Goal: Transaction & Acquisition: Purchase product/service

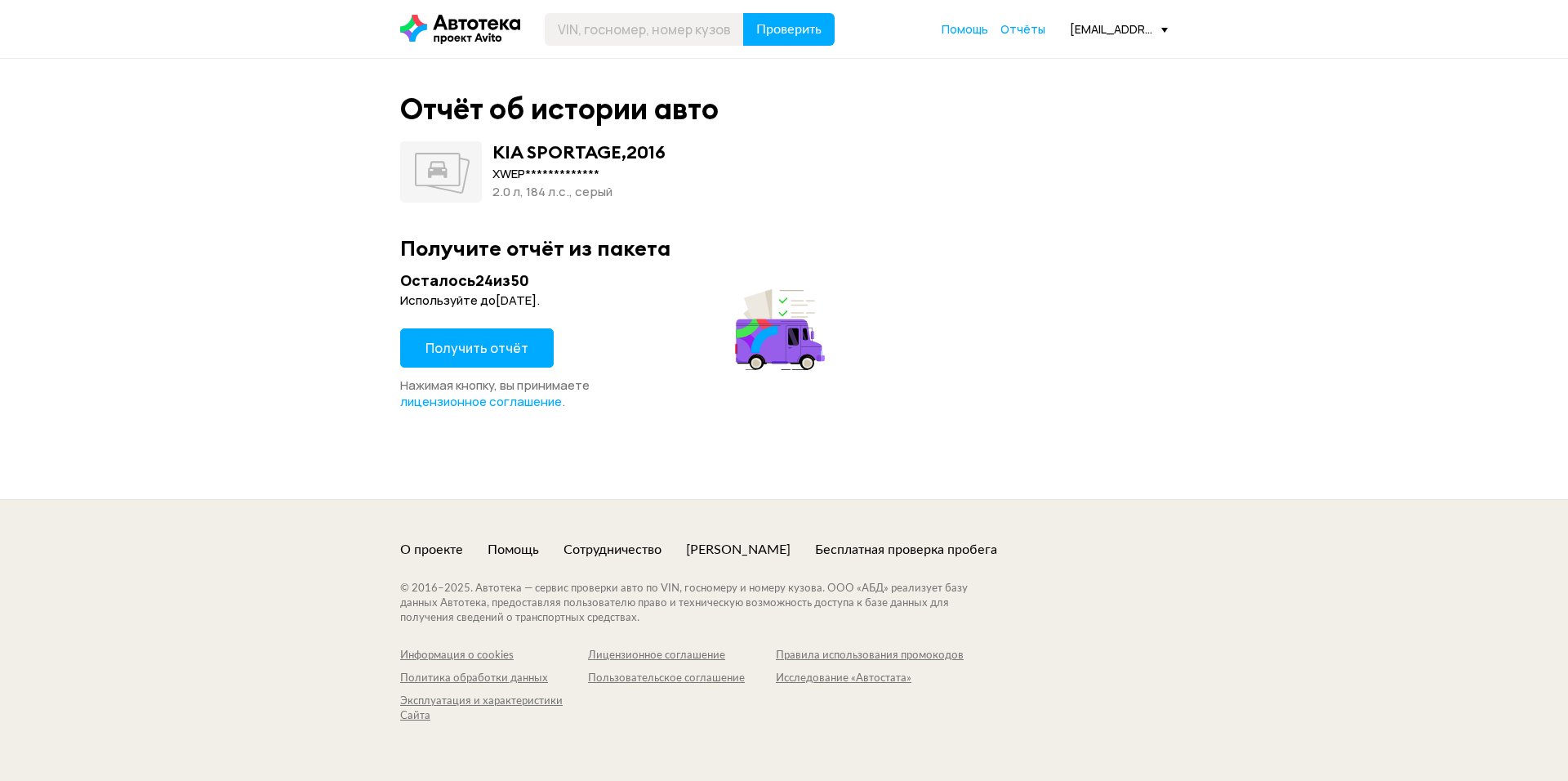
click at [405, 361] on button "Получить отчёт" at bounding box center [476, 348] width 154 height 39
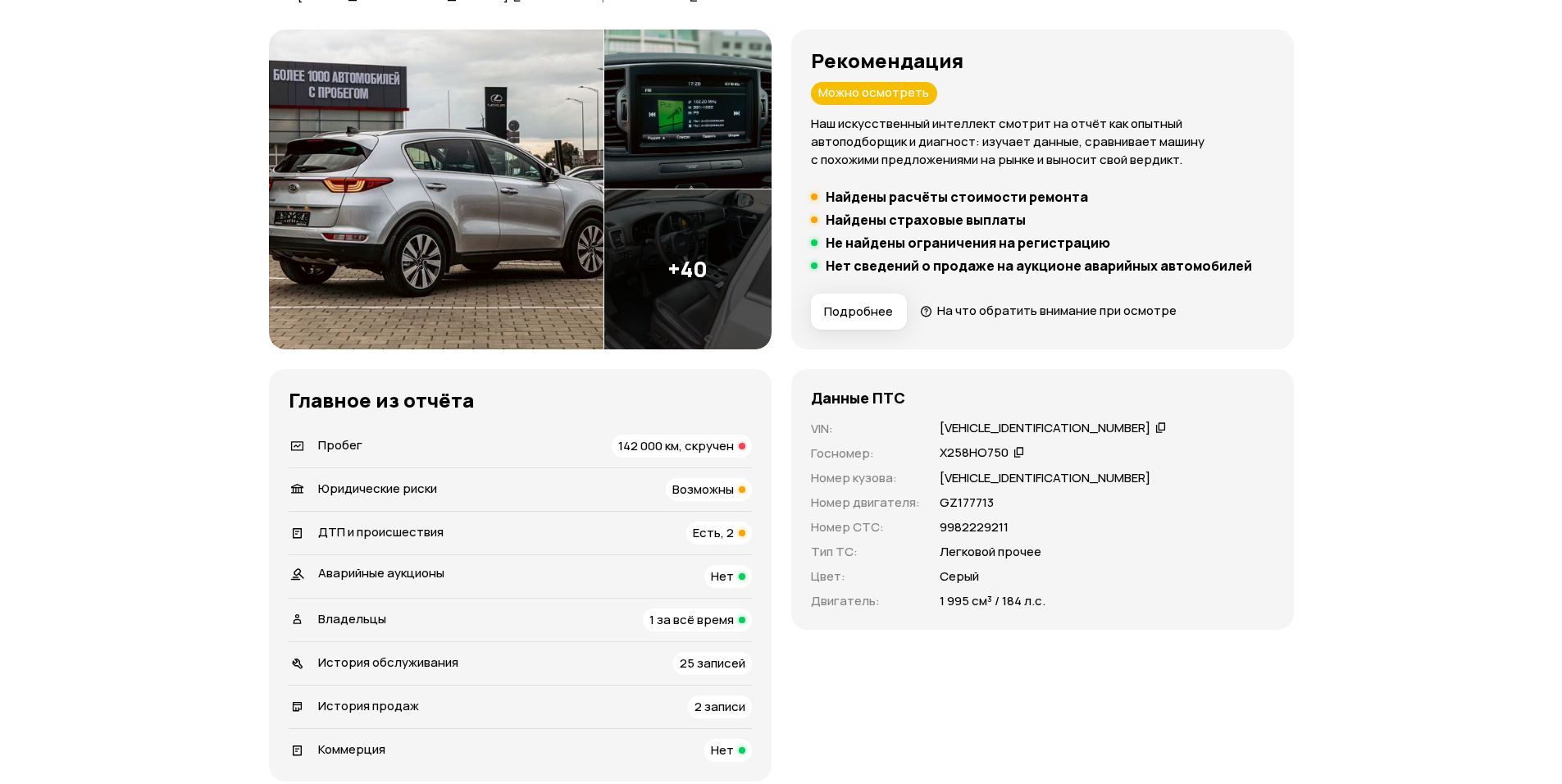
scroll to position [410, 0]
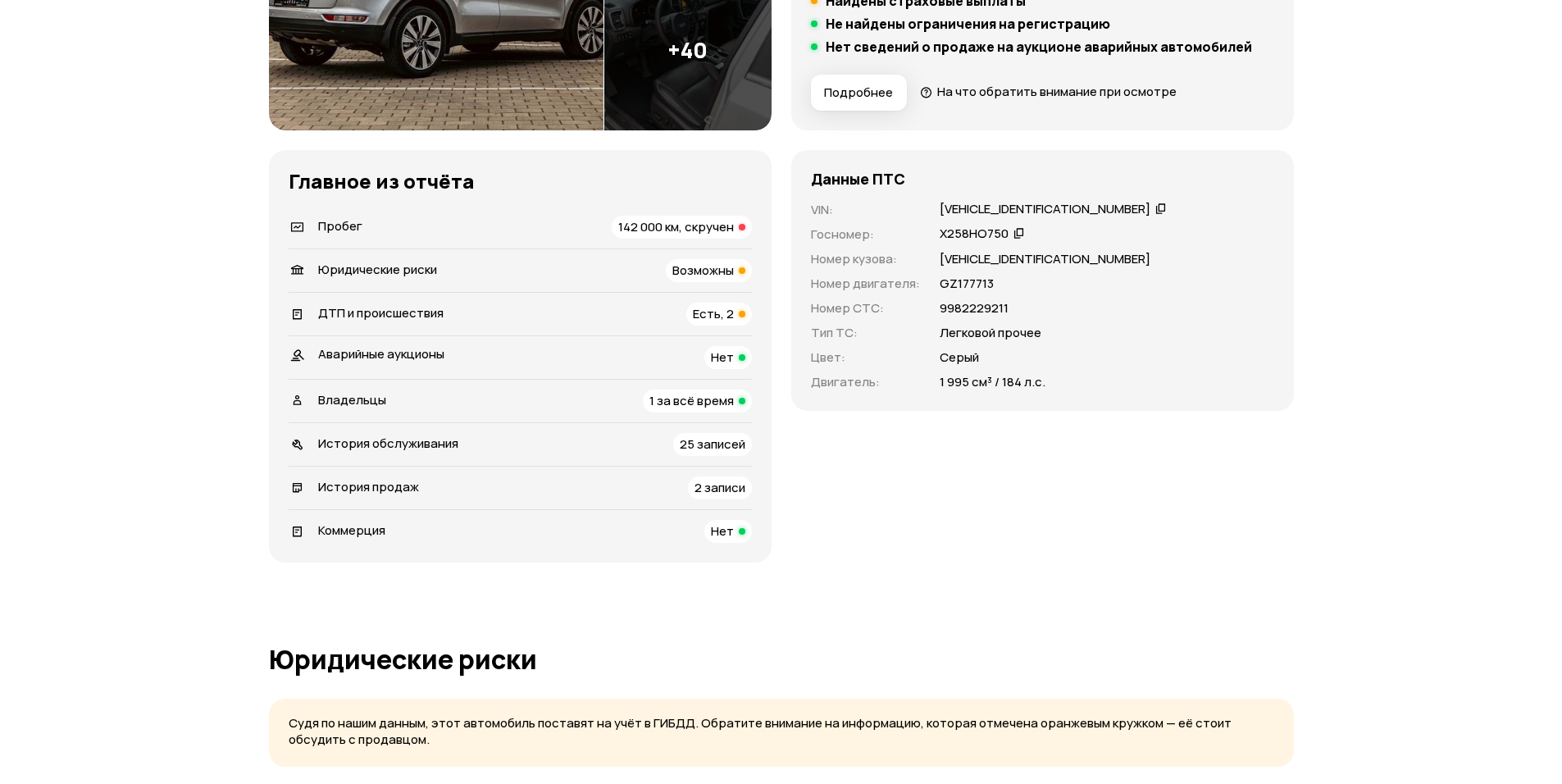
click at [667, 222] on span "142 000 км, скручен" at bounding box center [676, 227] width 115 height 17
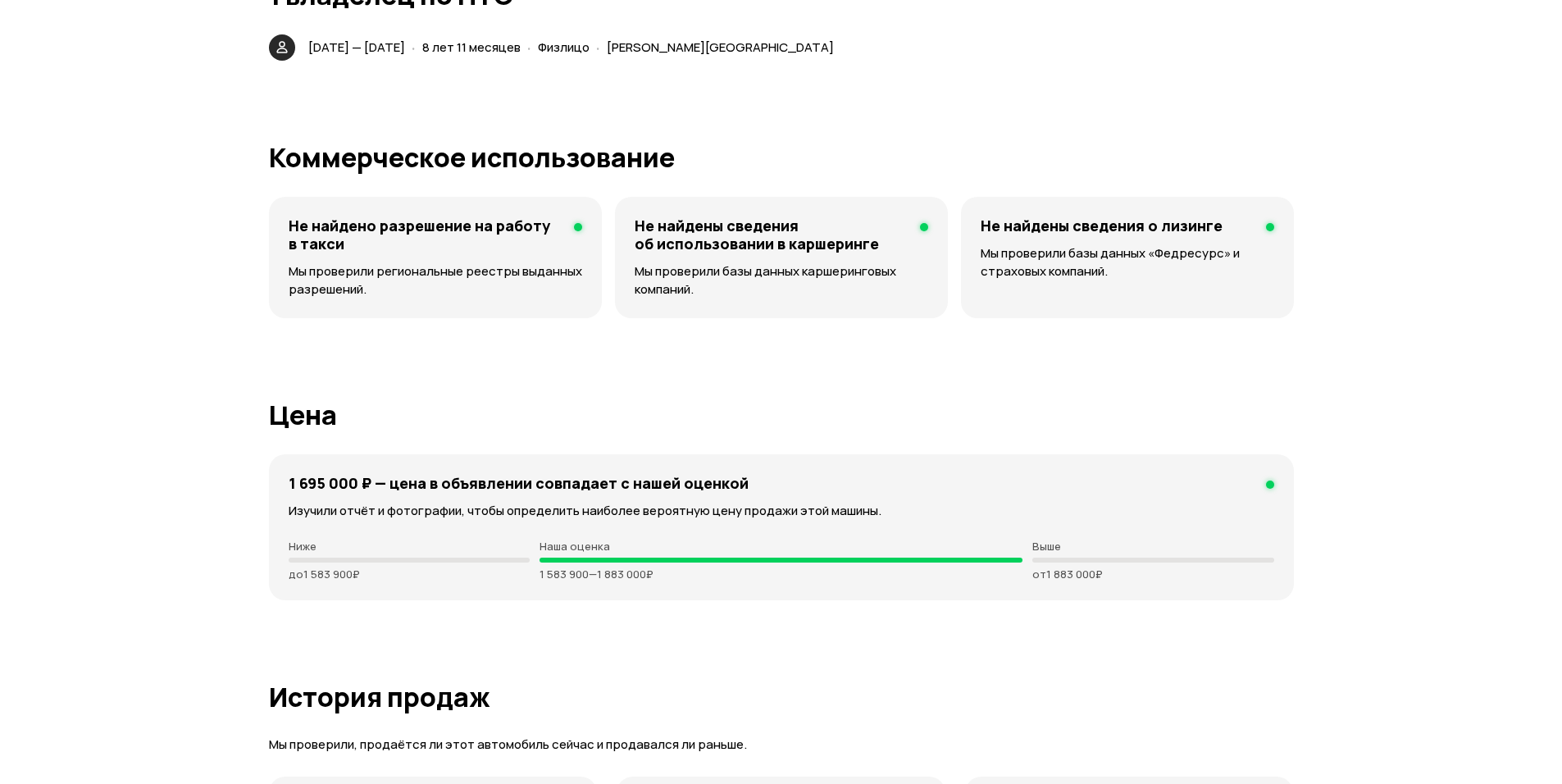
scroll to position [3908, 0]
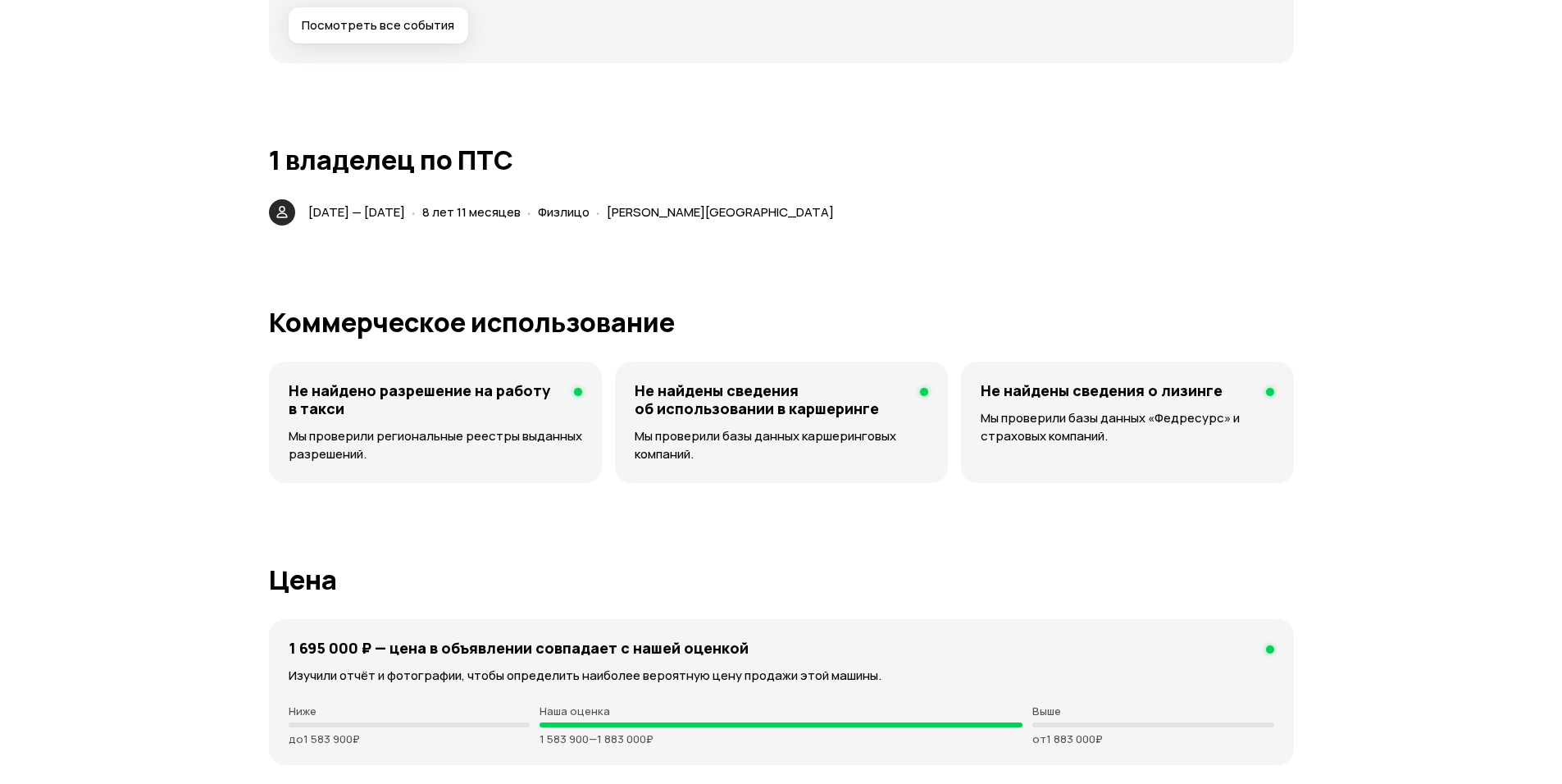
drag, startPoint x: 891, startPoint y: 212, endPoint x: 690, endPoint y: 231, distance: 201.9
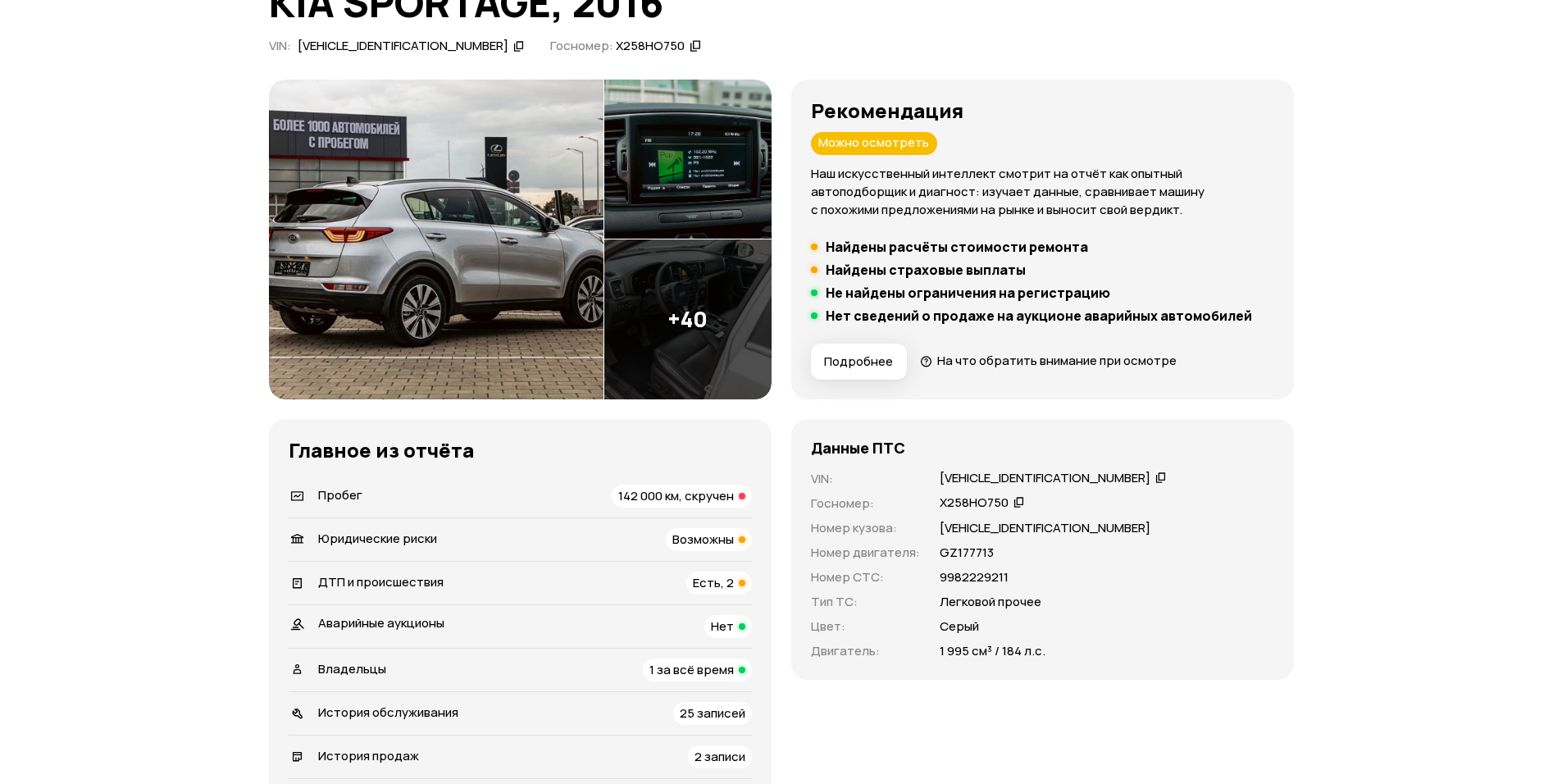
scroll to position [219, 0]
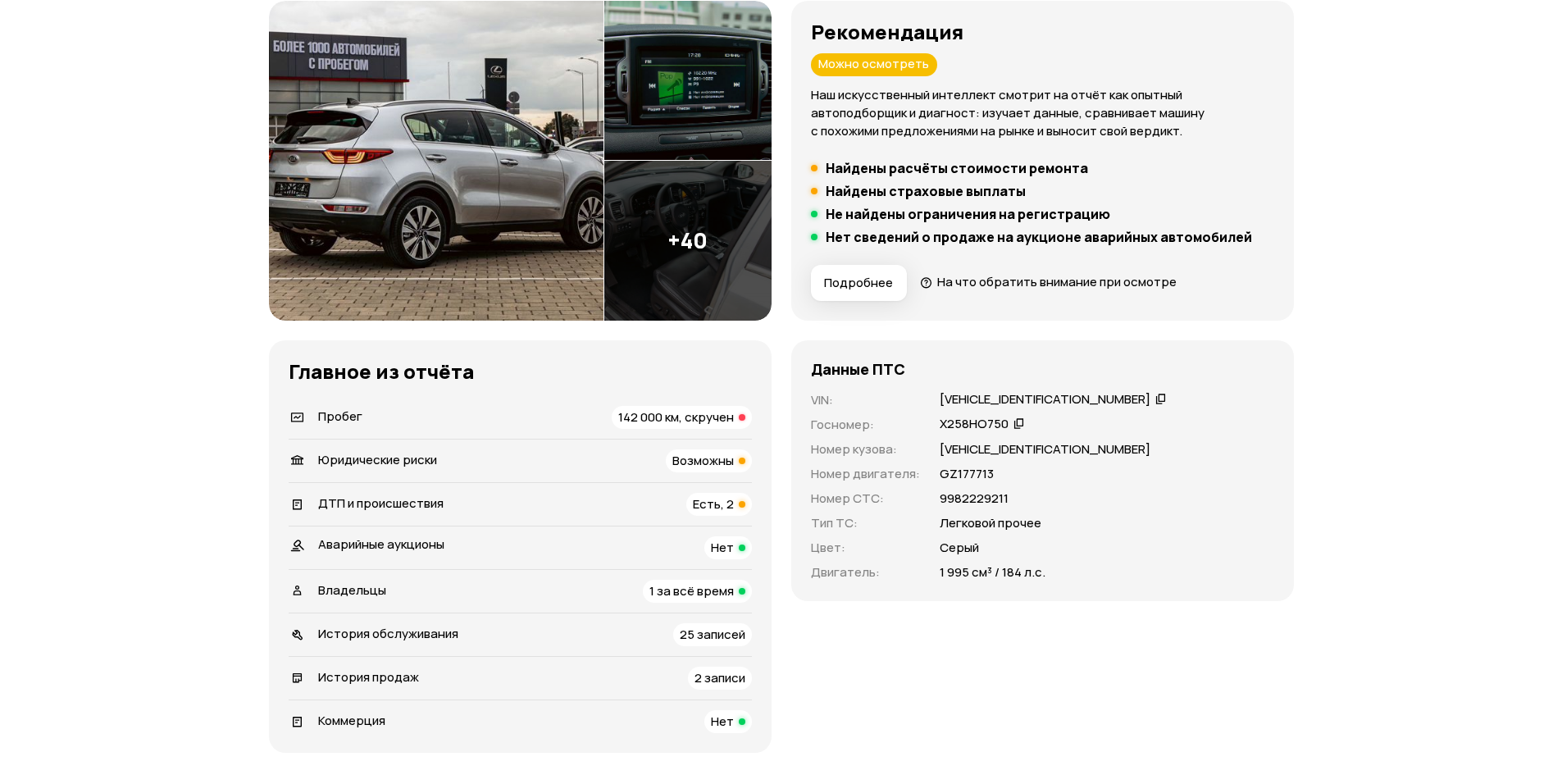
click at [696, 494] on div "Есть, 2" at bounding box center [719, 505] width 66 height 23
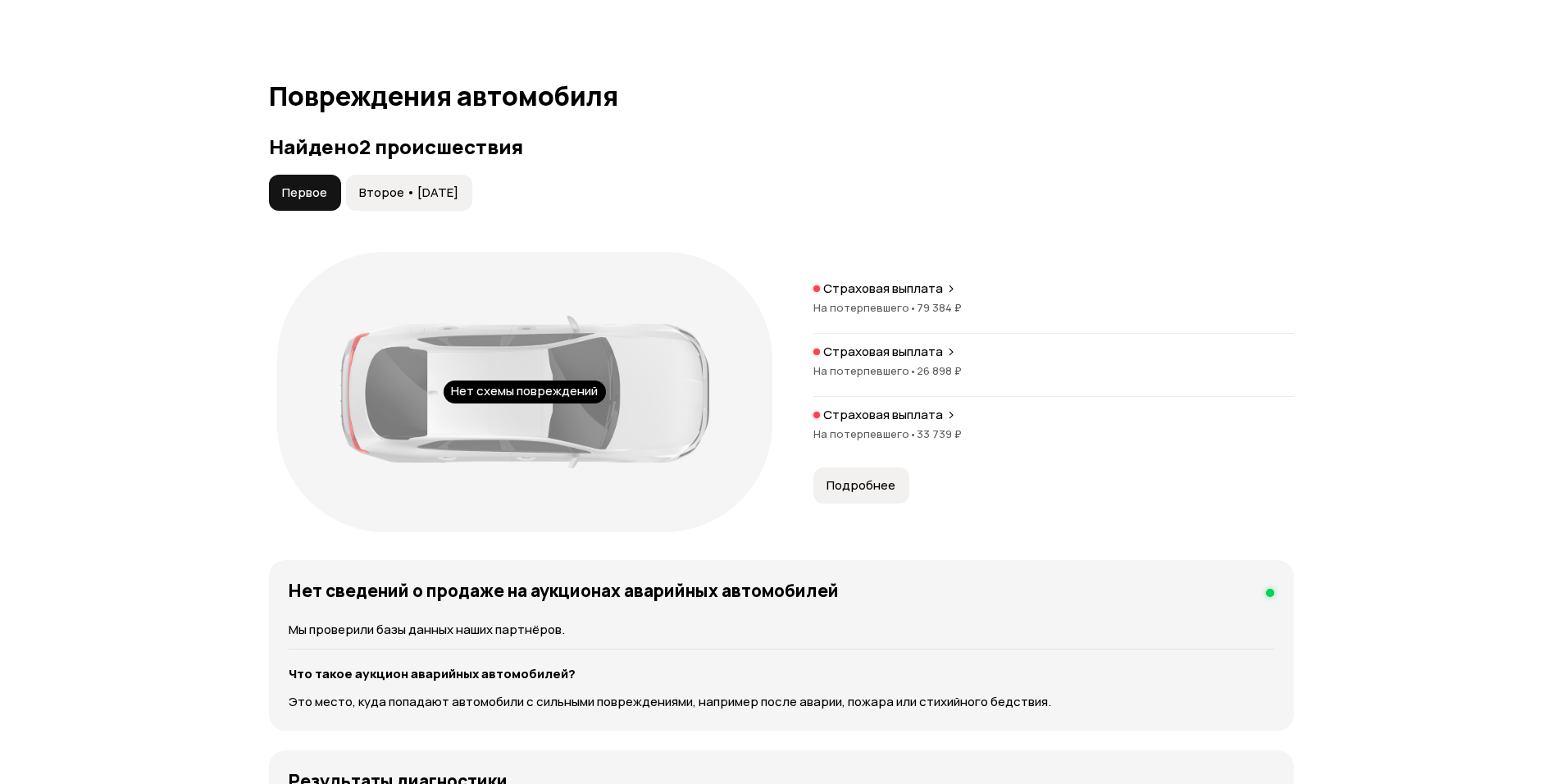
scroll to position [1734, 0]
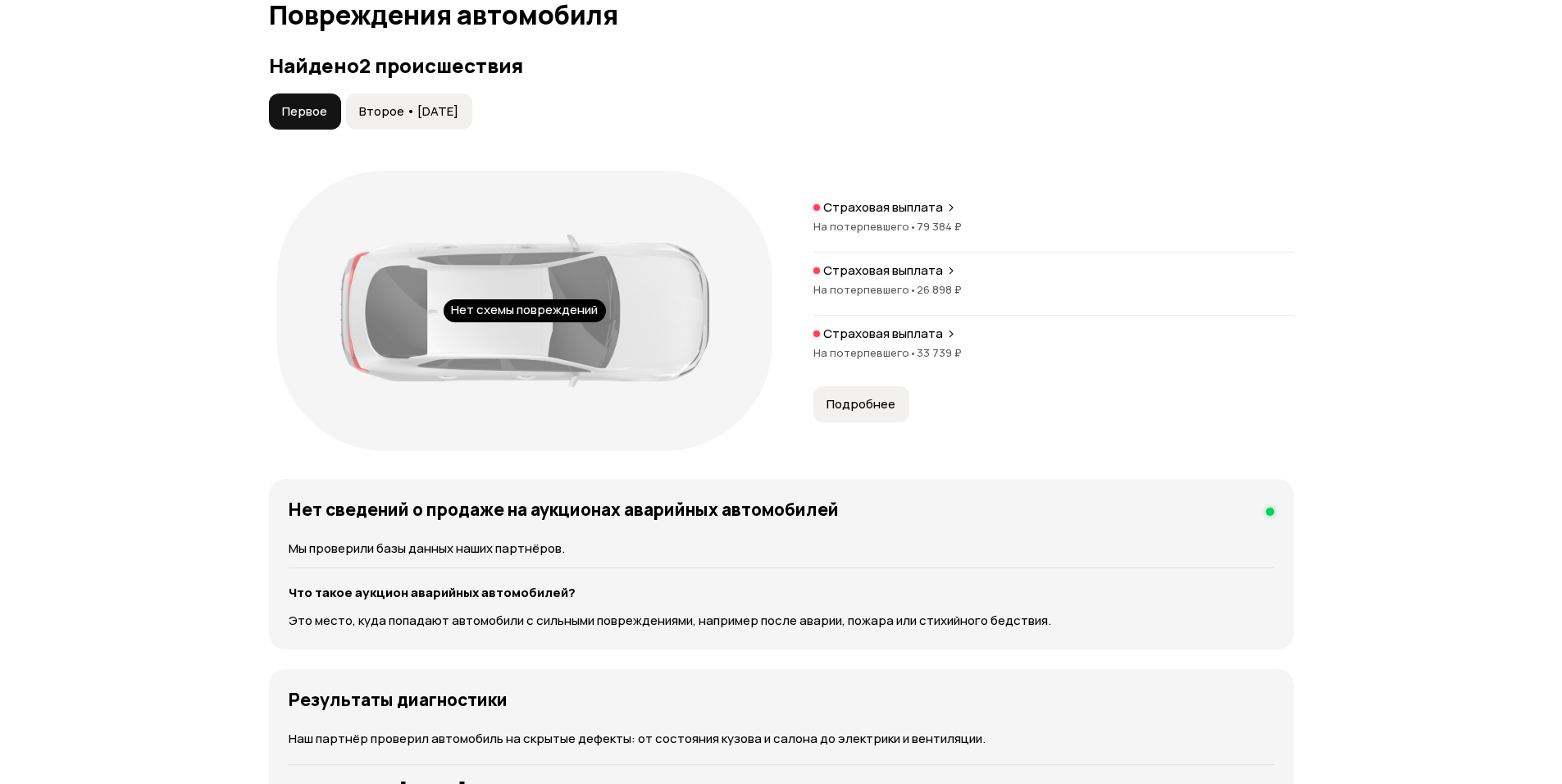
click at [377, 97] on button "Второе • 29 июл 2018" at bounding box center [409, 111] width 126 height 36
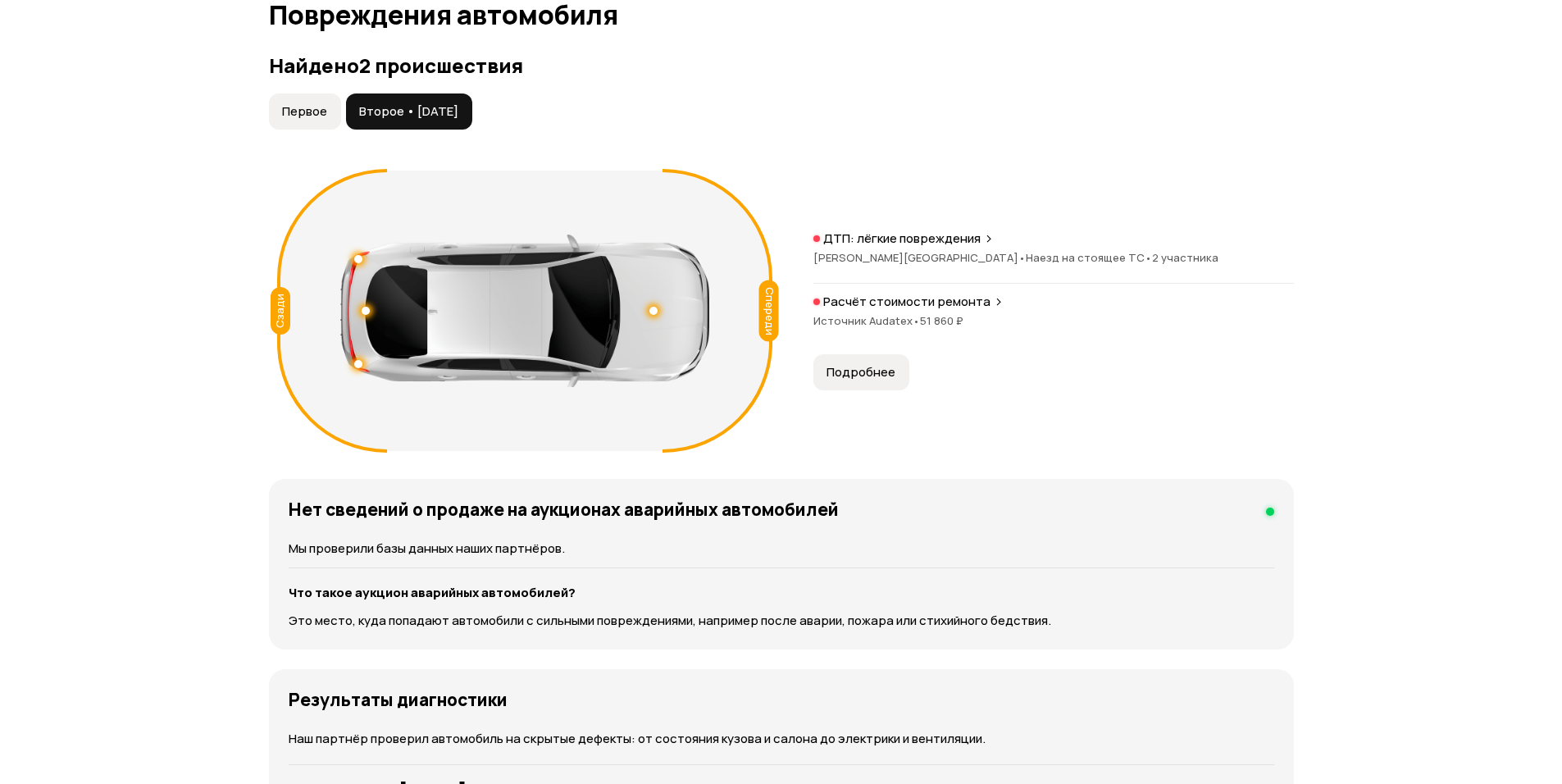
click at [332, 85] on div "Найдено 2 происшествия Первое Второе • 29 июл 2018 Спереди Сзади ДТП: лёгкие по…" at bounding box center [781, 256] width 1025 height 405
click at [302, 110] on span "Первое" at bounding box center [304, 111] width 45 height 16
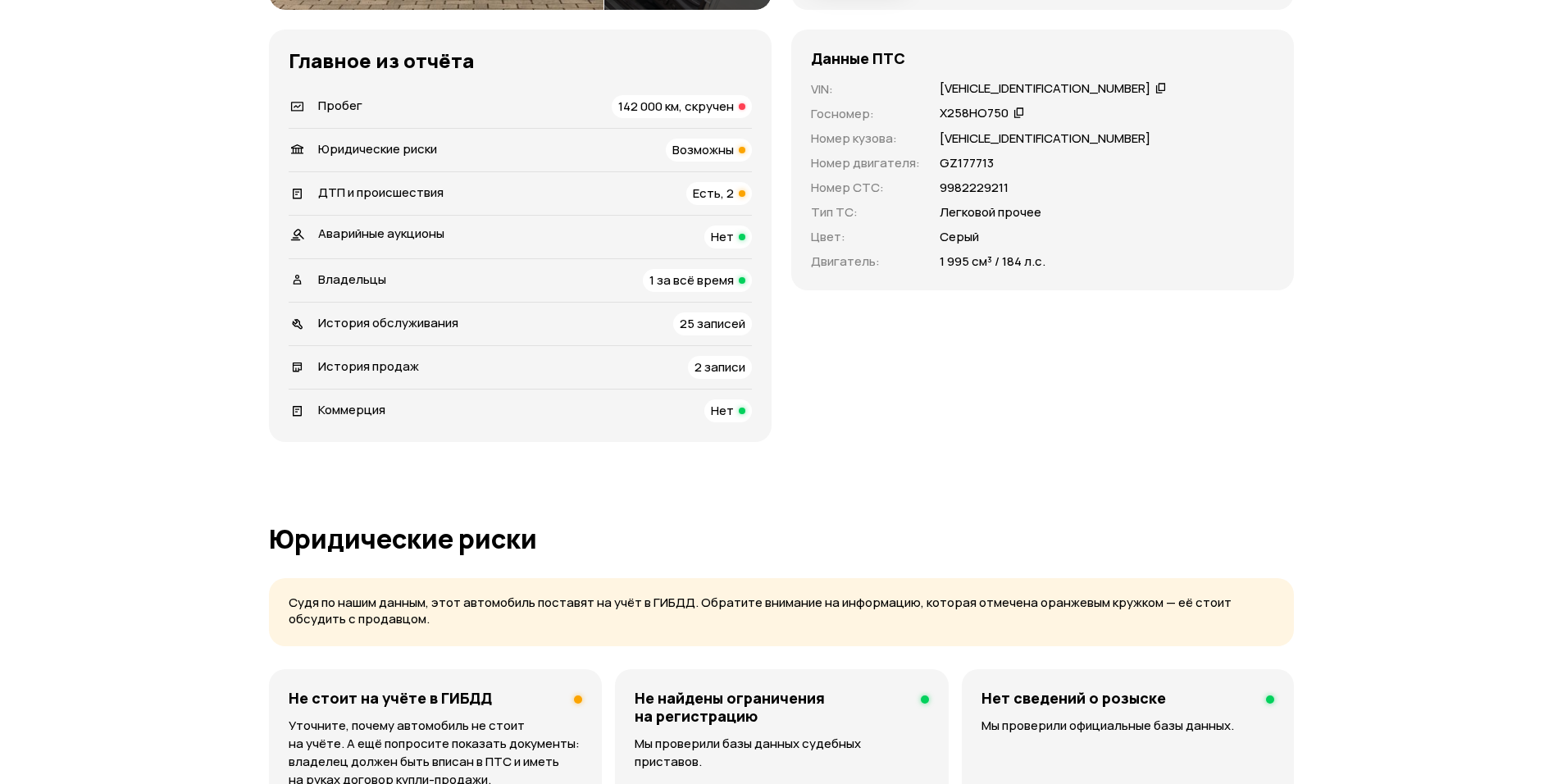
scroll to position [0, 0]
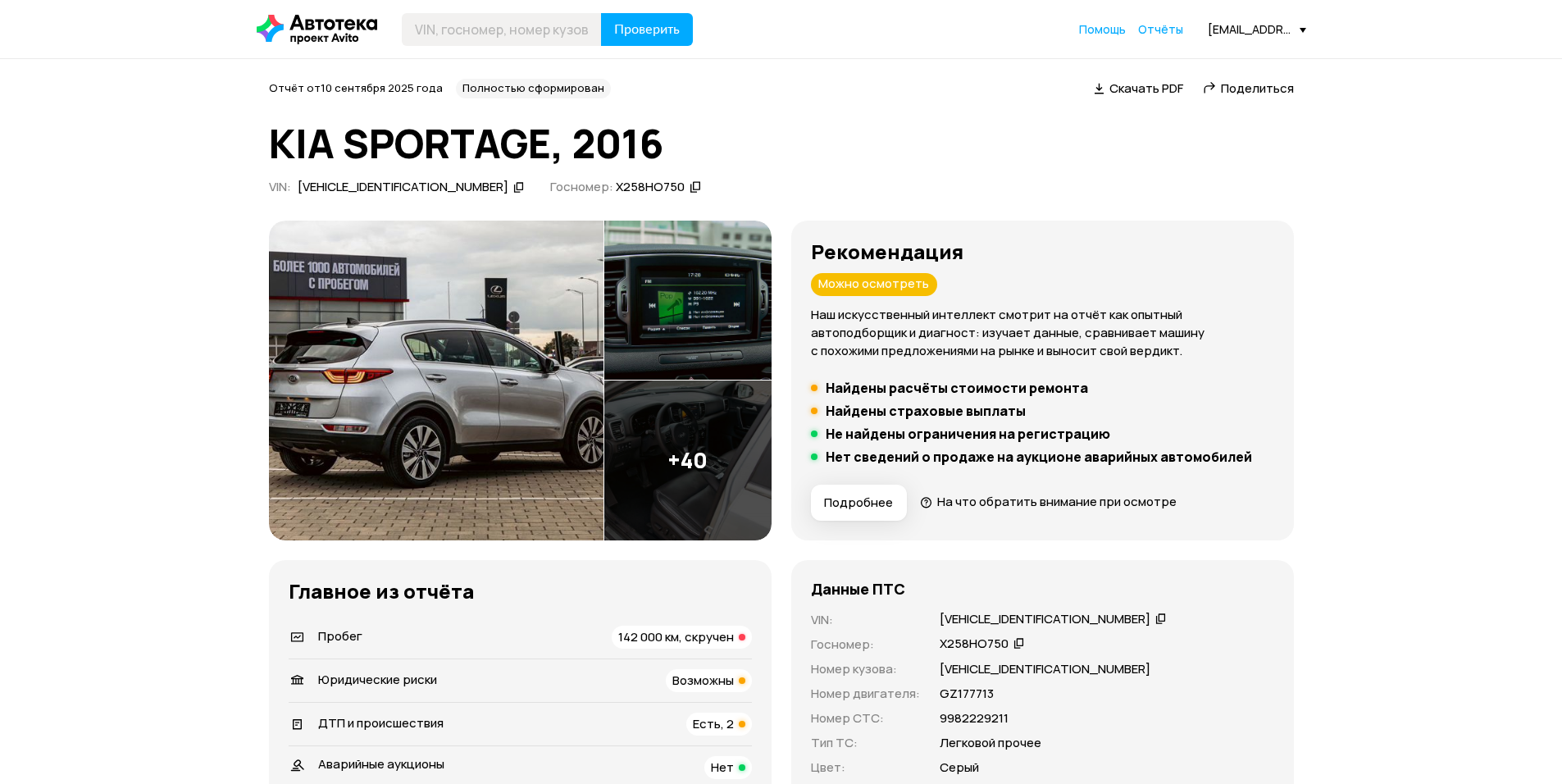
drag, startPoint x: 839, startPoint y: 334, endPoint x: 784, endPoint y: 80, distance: 259.9
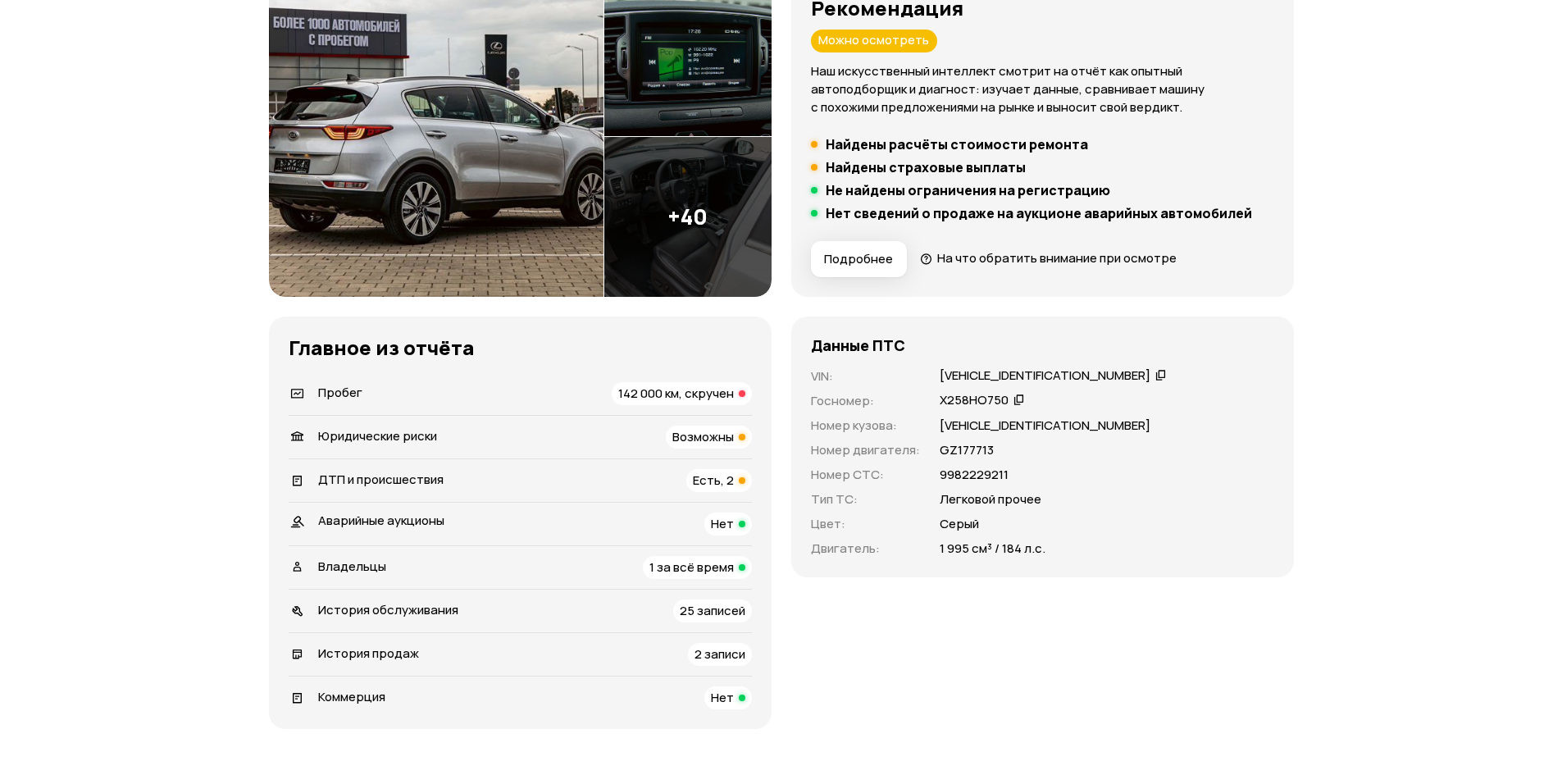
scroll to position [246, 0]
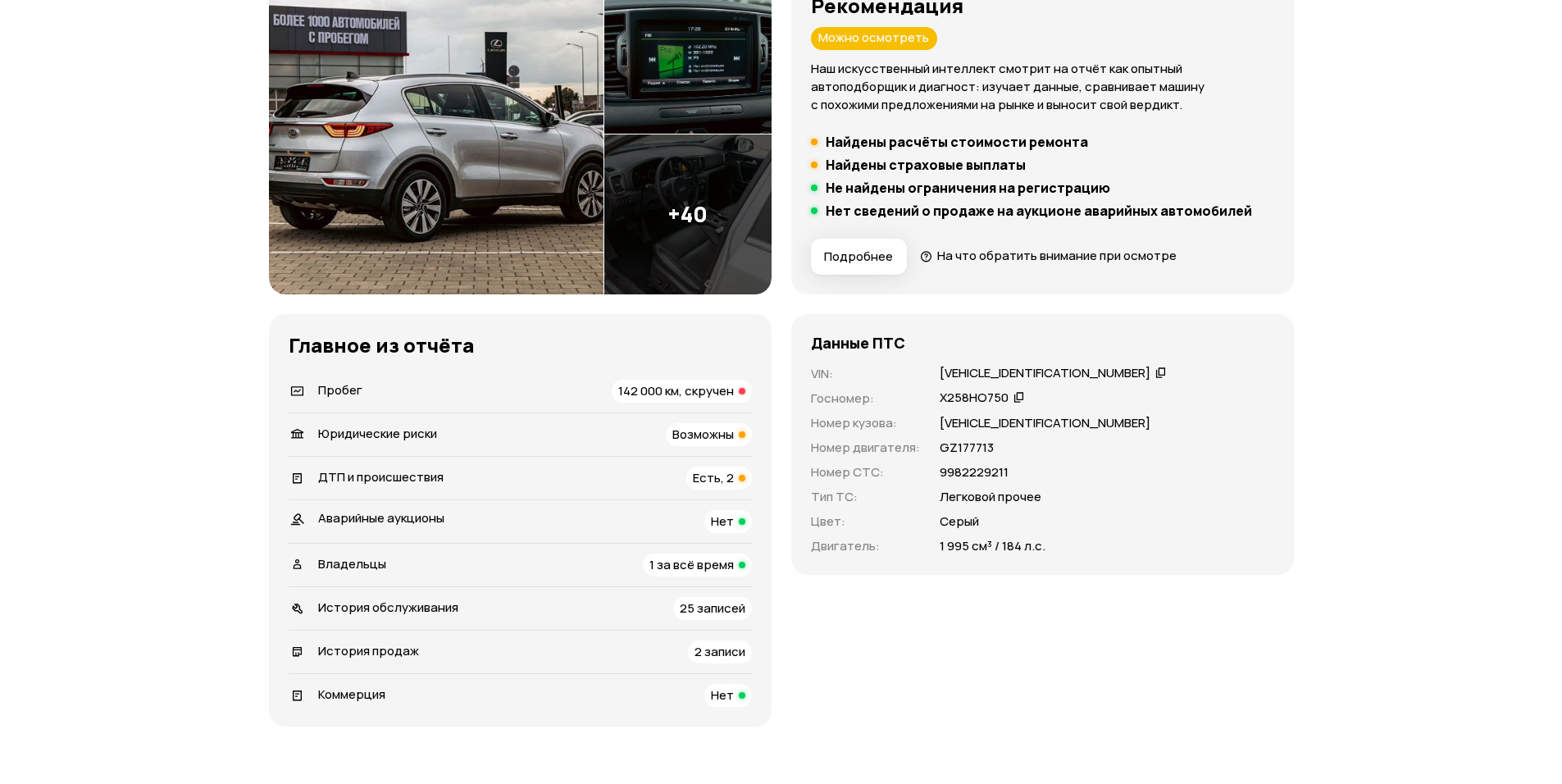
click at [1155, 373] on icon at bounding box center [1161, 373] width 12 height 16
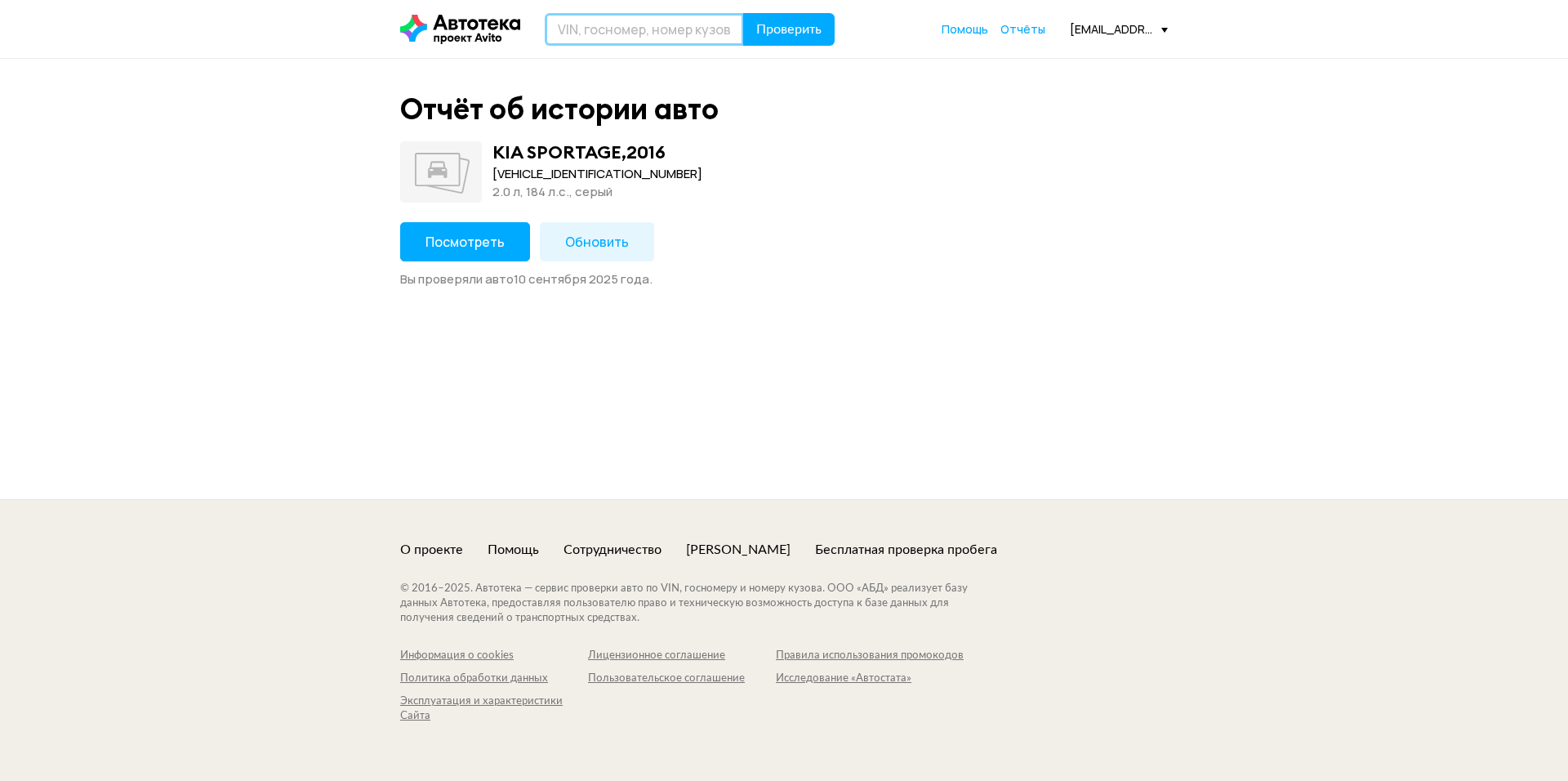
click at [657, 30] on input "text" at bounding box center [644, 30] width 200 height 33
type input "[VEHICLE_IDENTIFICATION_NUMBER]"
click at [732, 21] on icon at bounding box center [729, 30] width 23 height 23
paste input "[VEHICLE_IDENTIFICATION_NUMBER]"
type input "[VEHICLE_IDENTIFICATION_NUMBER]"
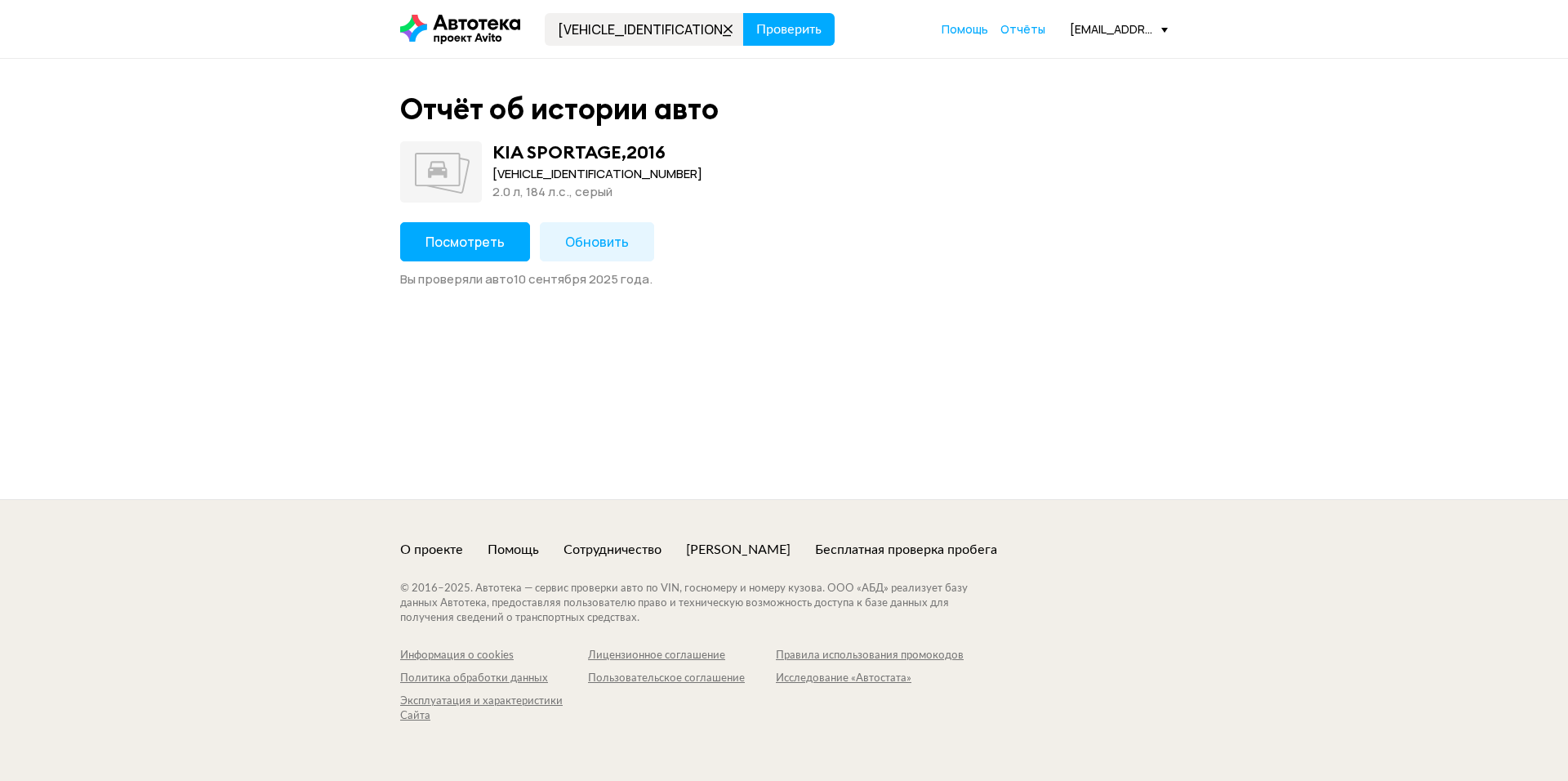
click at [805, 11] on header "[VEHICLE_IDENTIFICATION_NUMBER] Проверить Помощь Отчёты [EMAIL_ADDRESS][DOMAIN_…" at bounding box center [784, 29] width 1568 height 58
click at [800, 36] on span "Проверить" at bounding box center [789, 30] width 66 height 13
click at [501, 230] on button "Посмотреть" at bounding box center [465, 241] width 130 height 39
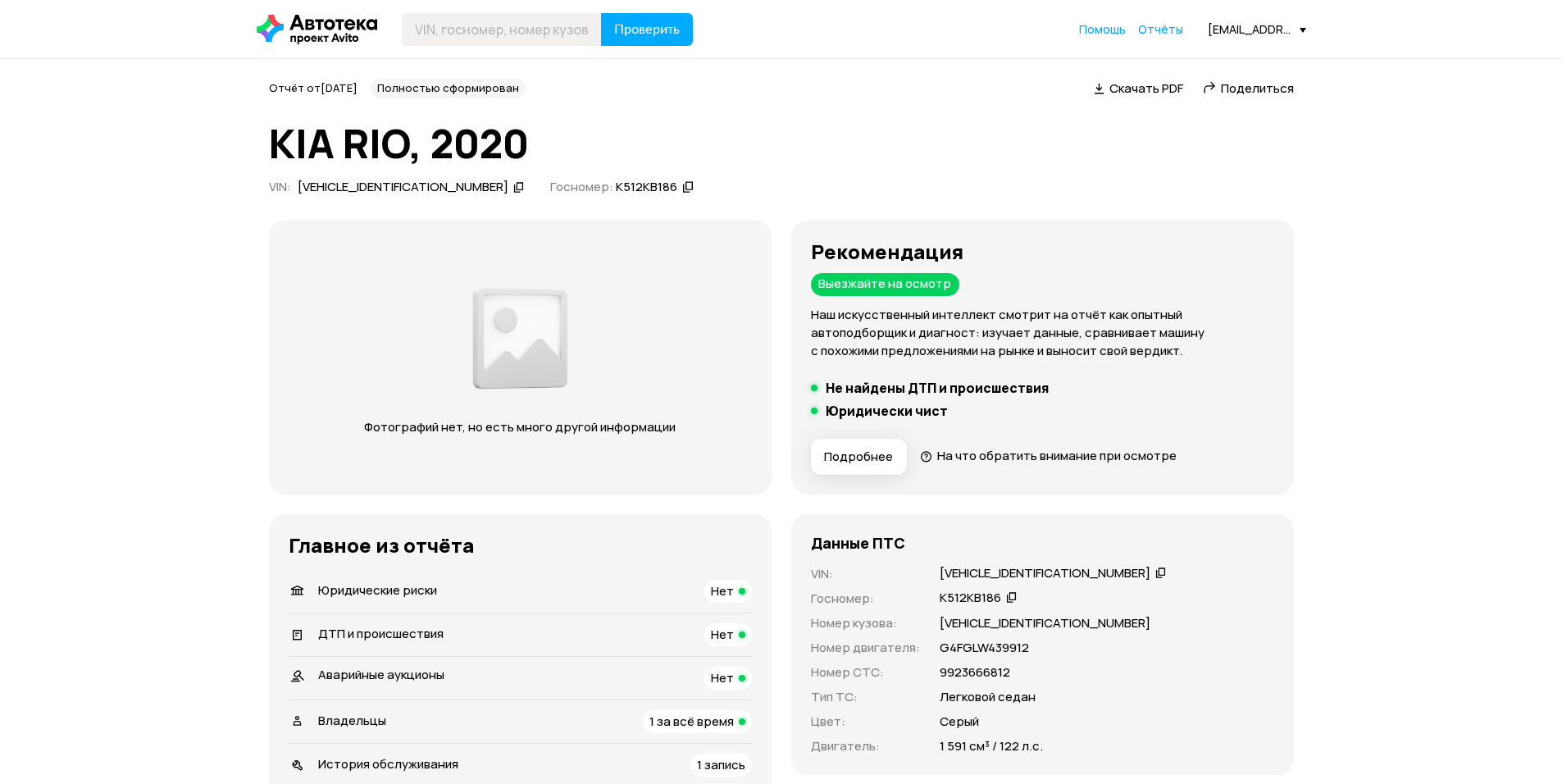
drag, startPoint x: 619, startPoint y: 204, endPoint x: 676, endPoint y: 1, distance: 210.9
